Goal: Information Seeking & Learning: Find specific fact

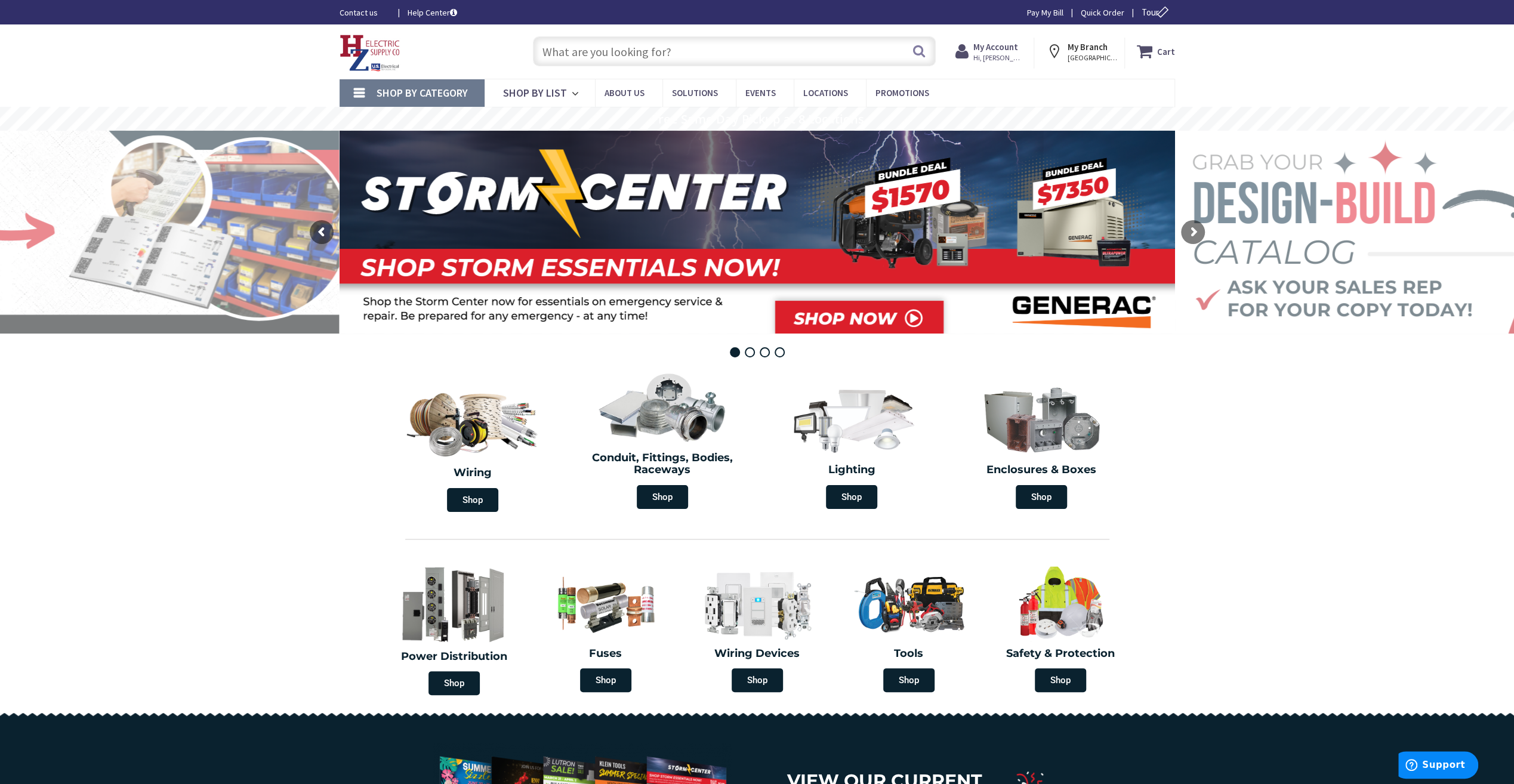
click at [677, 52] on input "text" at bounding box center [734, 51] width 403 height 30
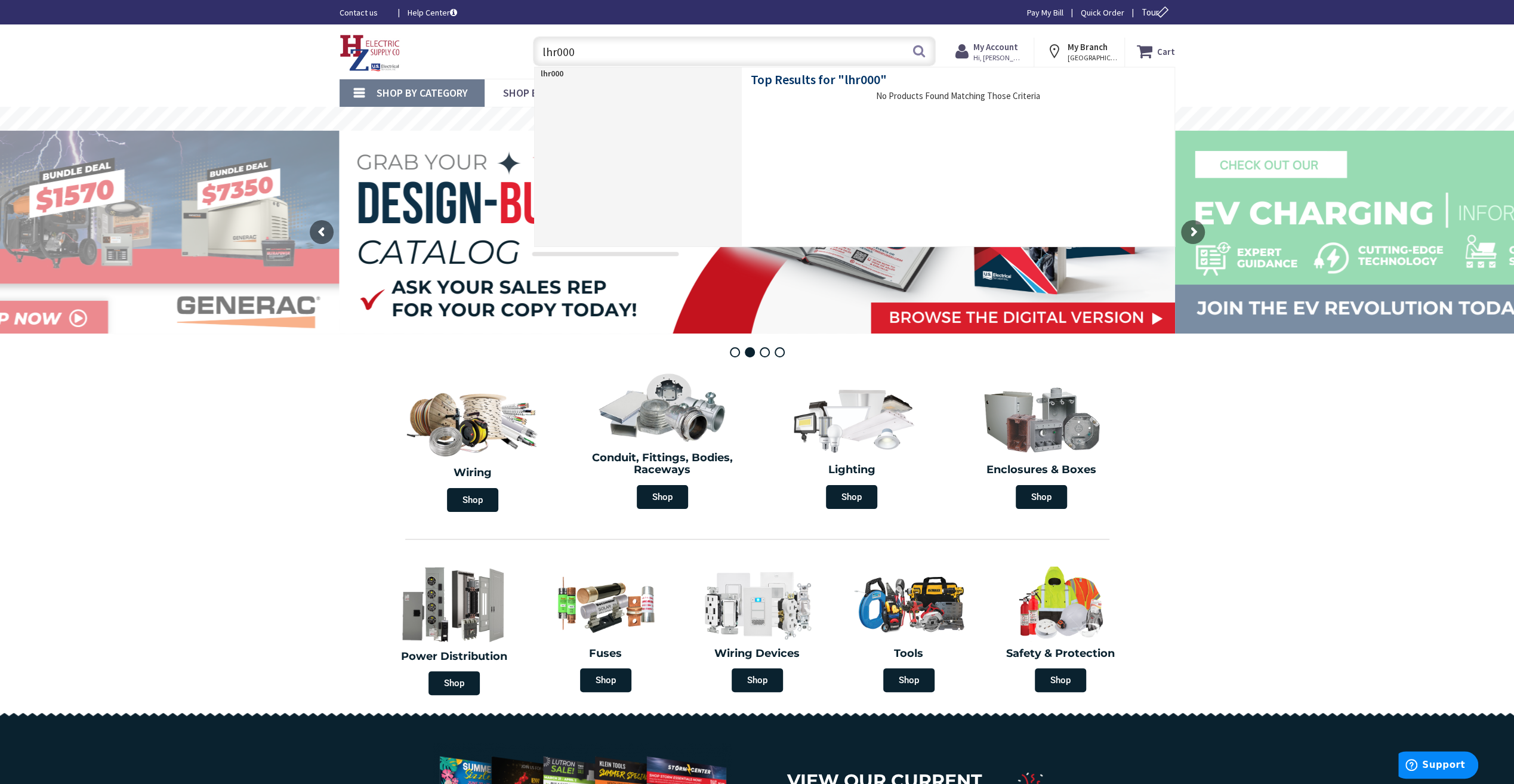
drag, startPoint x: 611, startPoint y: 48, endPoint x: 511, endPoint y: 49, distance: 100.0
click at [511, 49] on div "Toggle Nav lhr000 lhr000 Search Cart My Cart Close" at bounding box center [757, 52] width 853 height 40
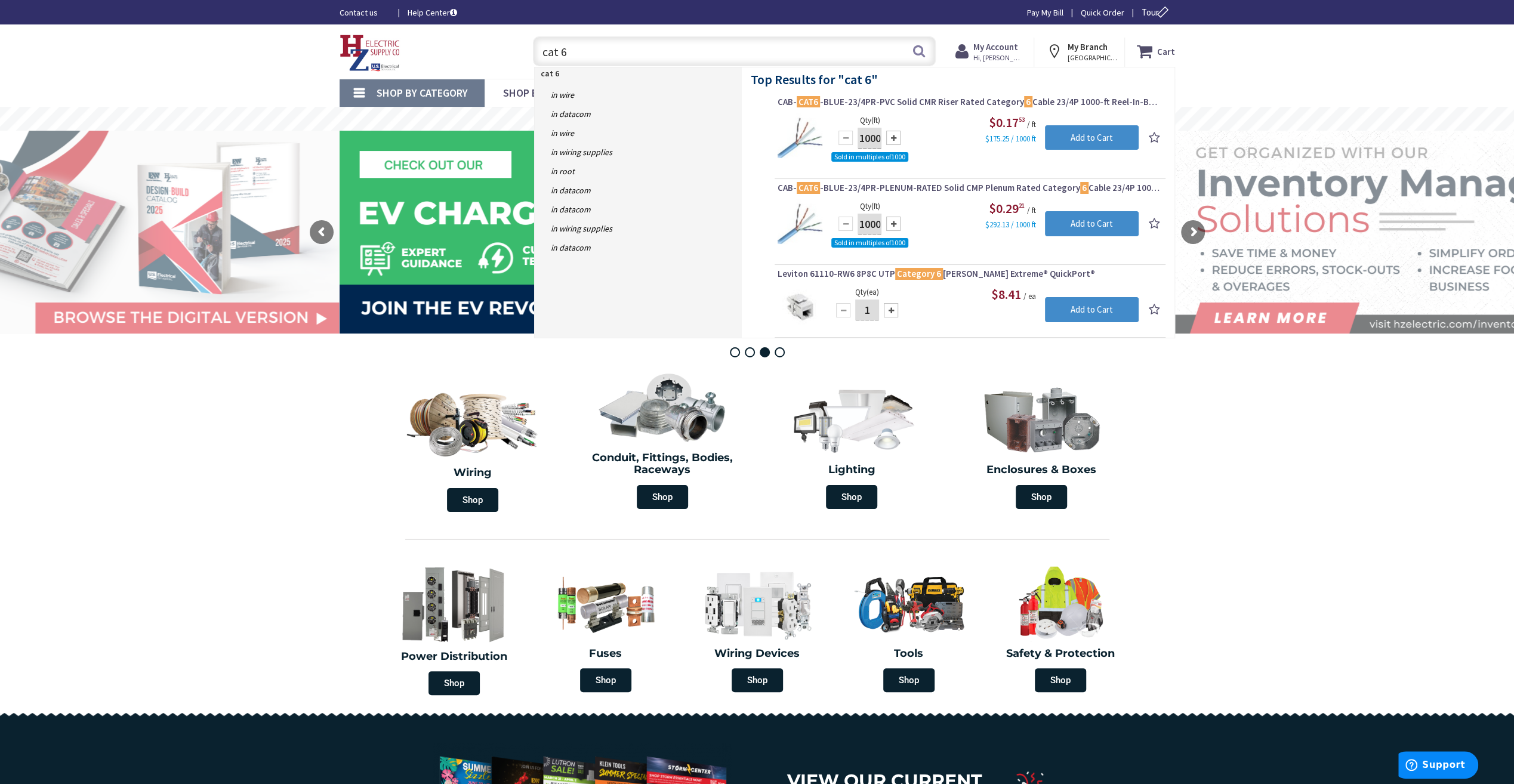
drag, startPoint x: 571, startPoint y: 47, endPoint x: 536, endPoint y: 50, distance: 35.1
click at [536, 50] on input "cat 6" at bounding box center [734, 51] width 403 height 30
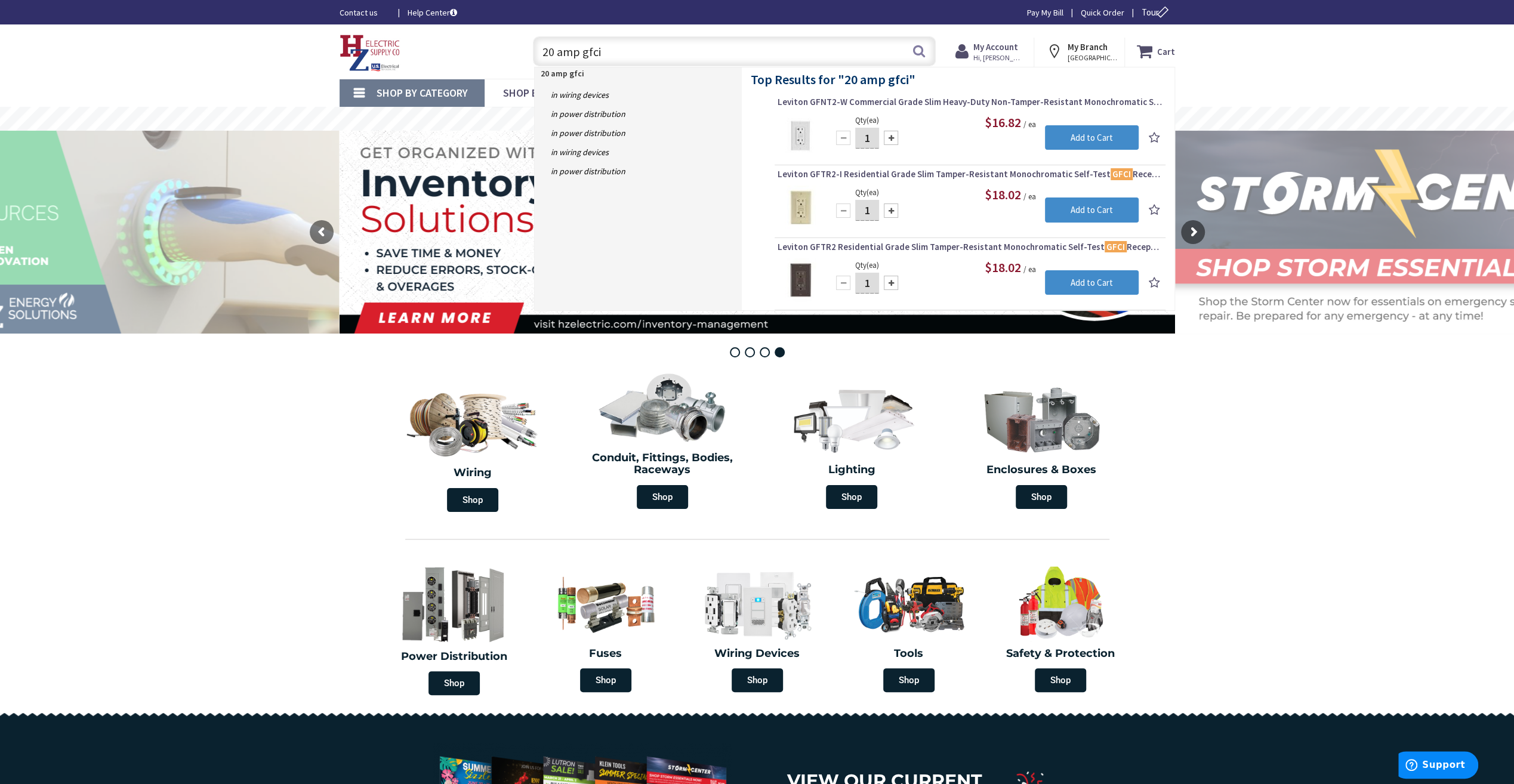
type input "20 amp gfci"
